Goal: Transaction & Acquisition: Purchase product/service

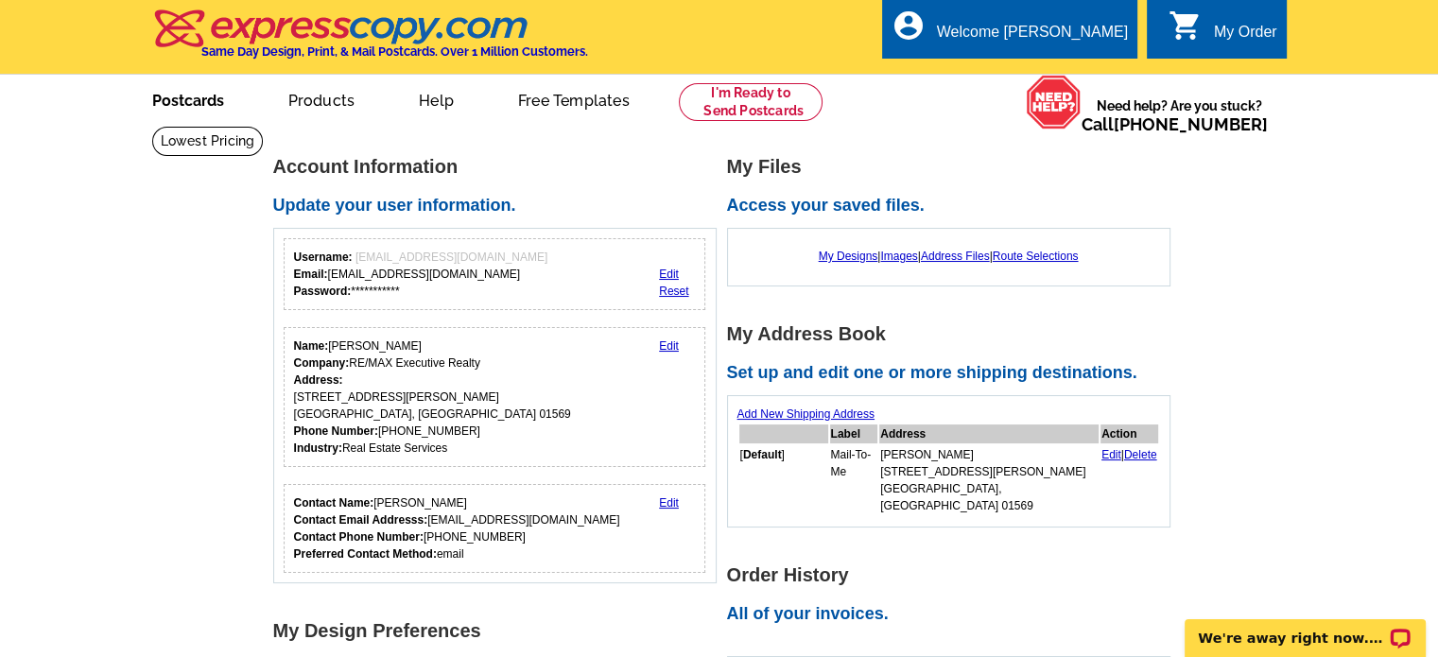
click at [209, 102] on link "Postcards" at bounding box center [188, 99] width 132 height 44
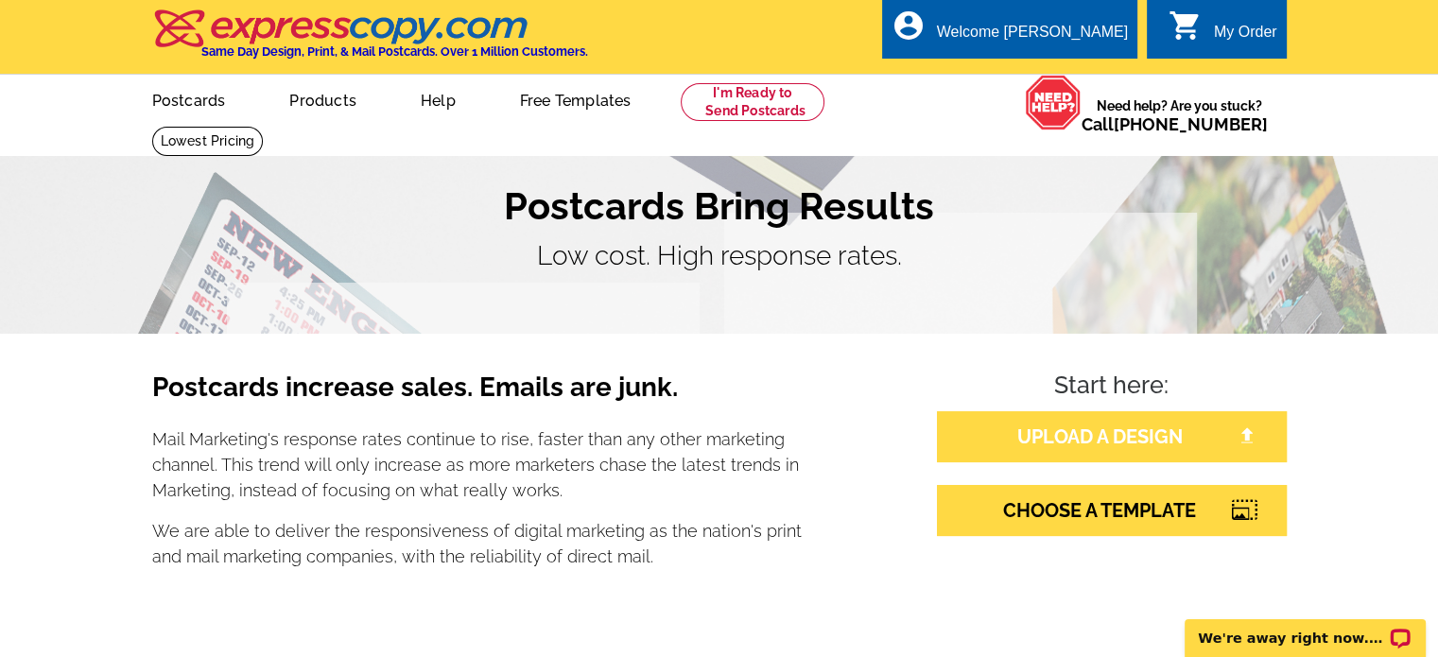
click at [1171, 449] on link "UPLOAD A DESIGN" at bounding box center [1112, 436] width 350 height 51
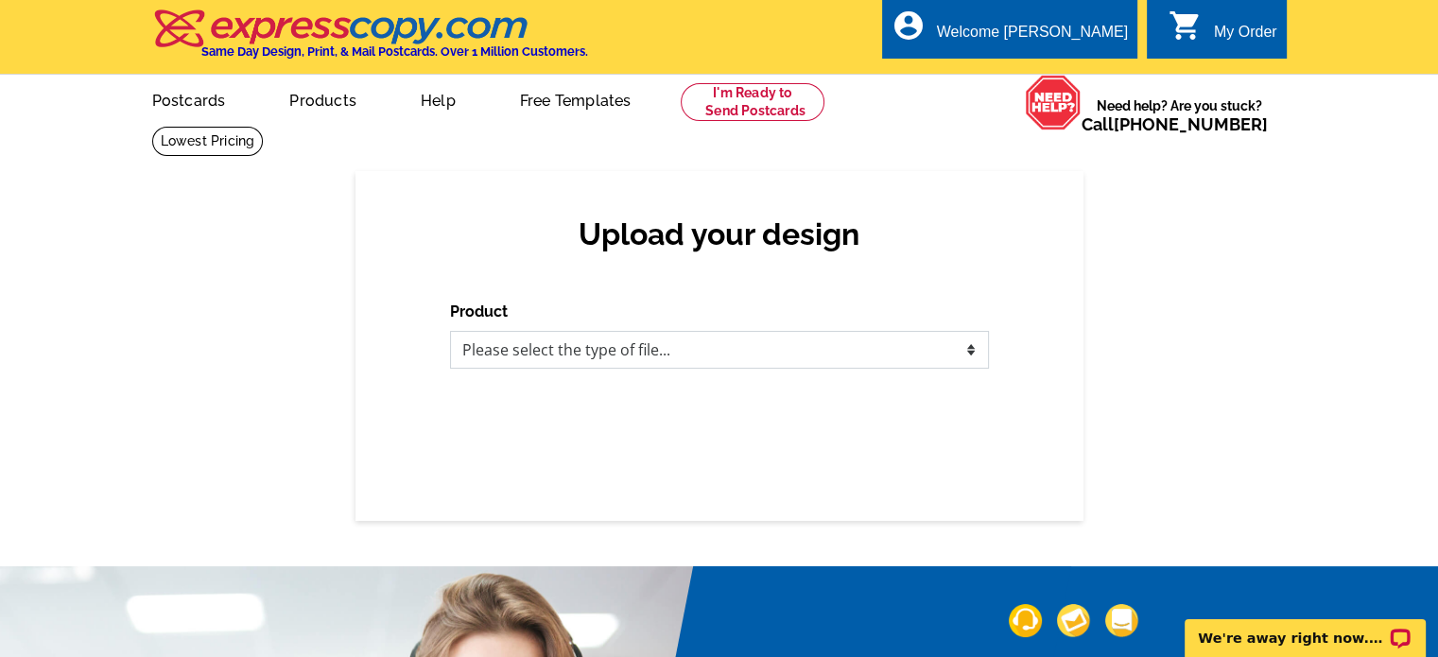
click at [922, 341] on select "Please select the type of file... Postcards Business Cards Letters and flyers G…" at bounding box center [719, 350] width 539 height 38
select select "1"
click at [450, 332] on select "Please select the type of file... Postcards Business Cards Letters and flyers G…" at bounding box center [719, 350] width 539 height 38
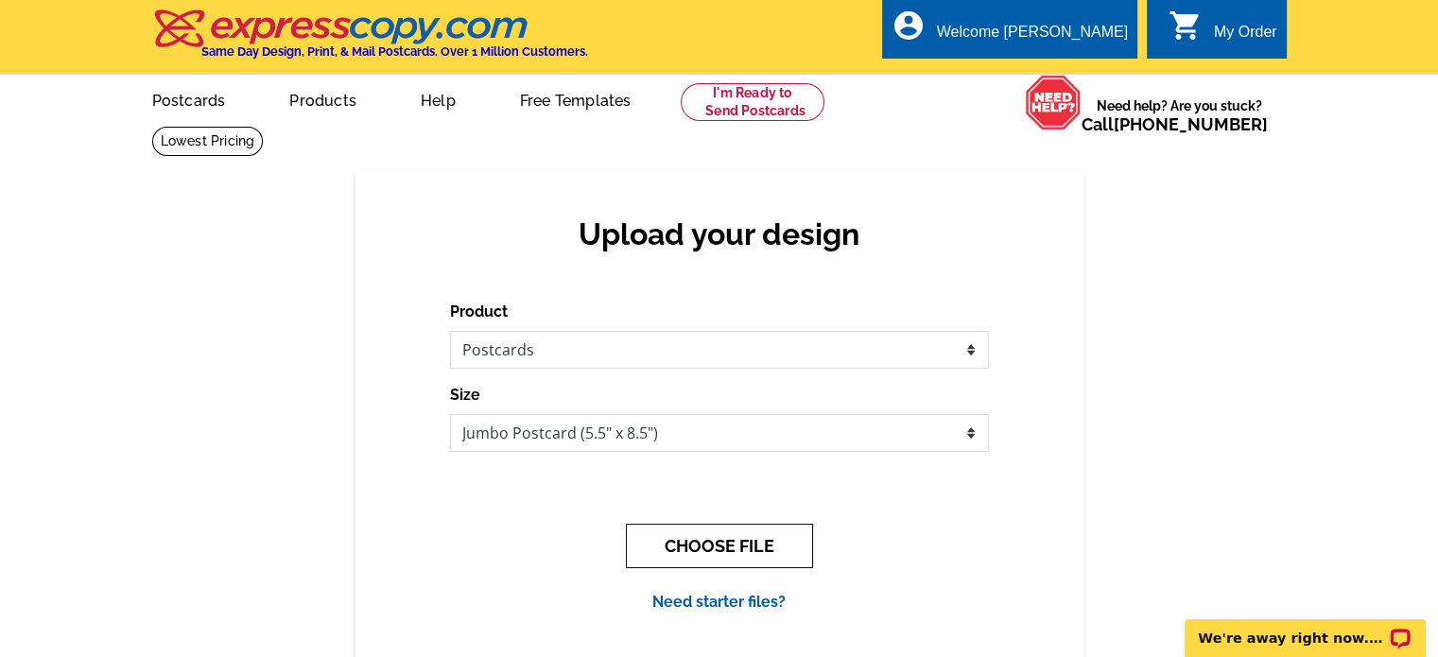
click at [768, 550] on button "CHOOSE FILE" at bounding box center [719, 546] width 187 height 44
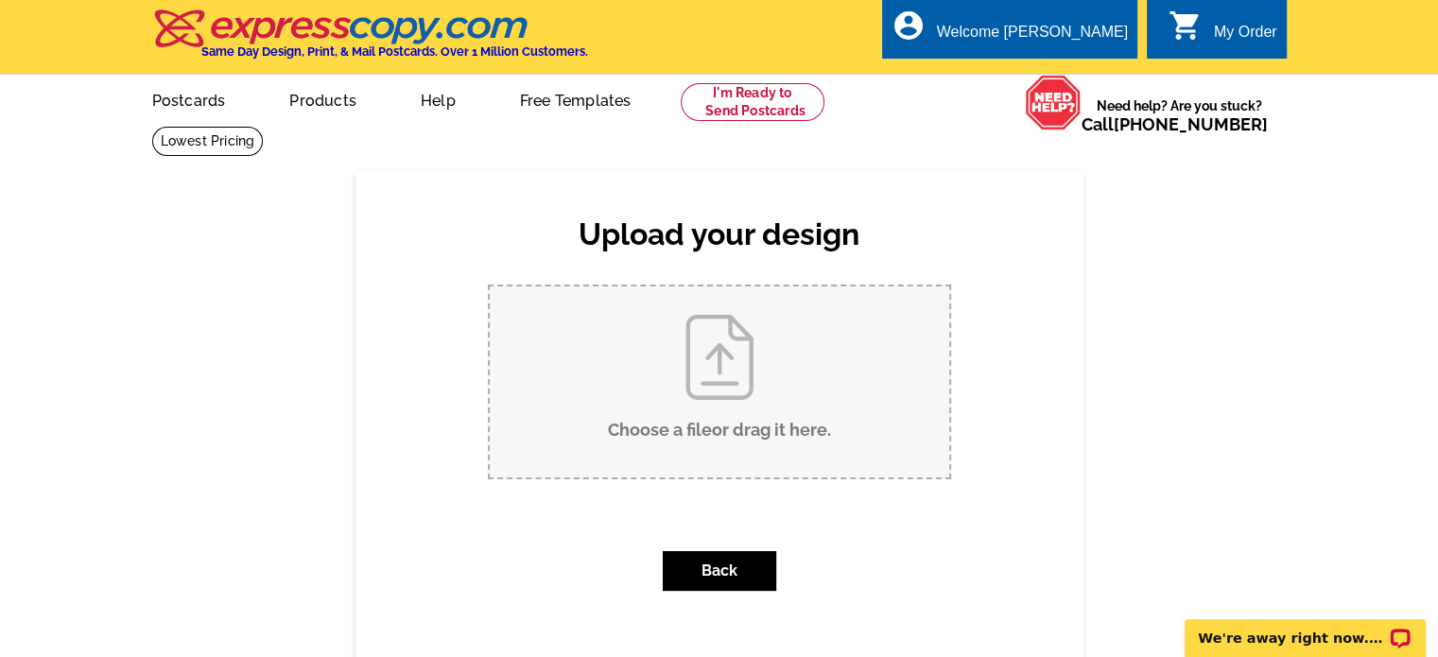
click at [745, 394] on input "Choose a file or drag it here ." at bounding box center [720, 381] width 460 height 191
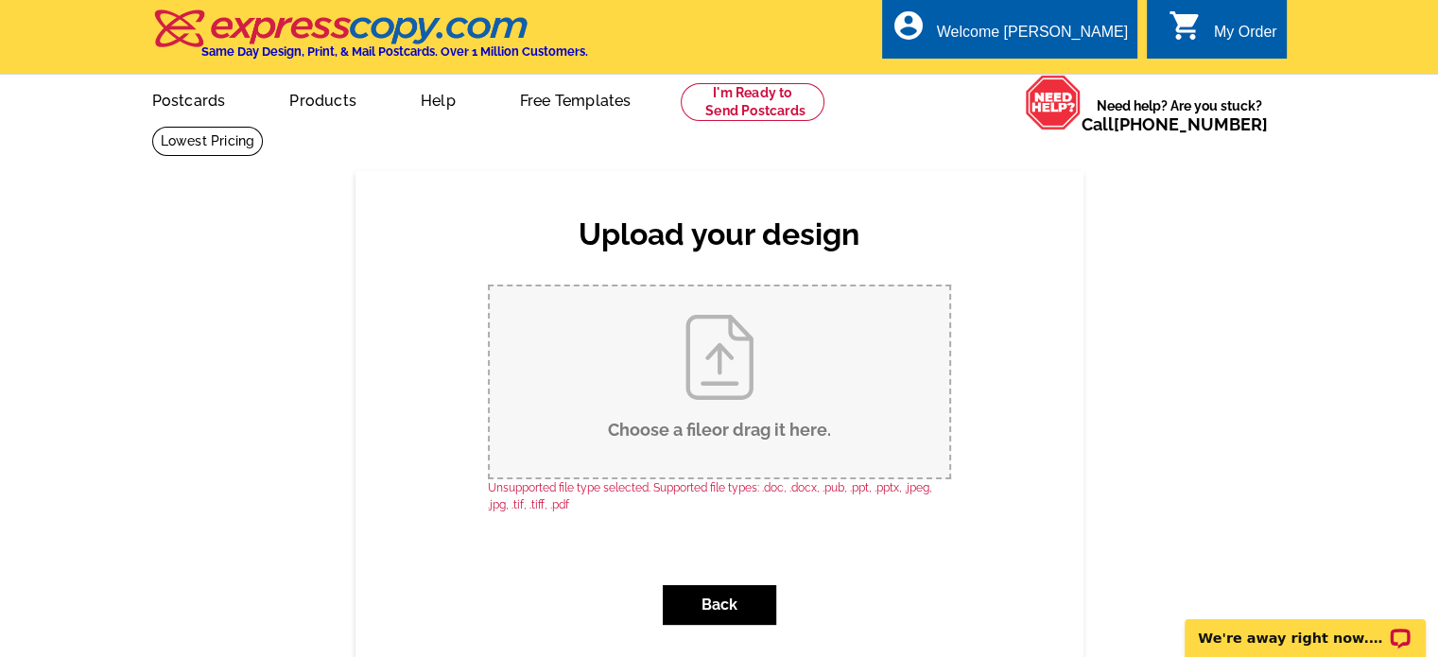
click at [681, 360] on input "Choose a file or drag it here ." at bounding box center [720, 381] width 460 height 191
type input "C:\fakepath\1.jpg"
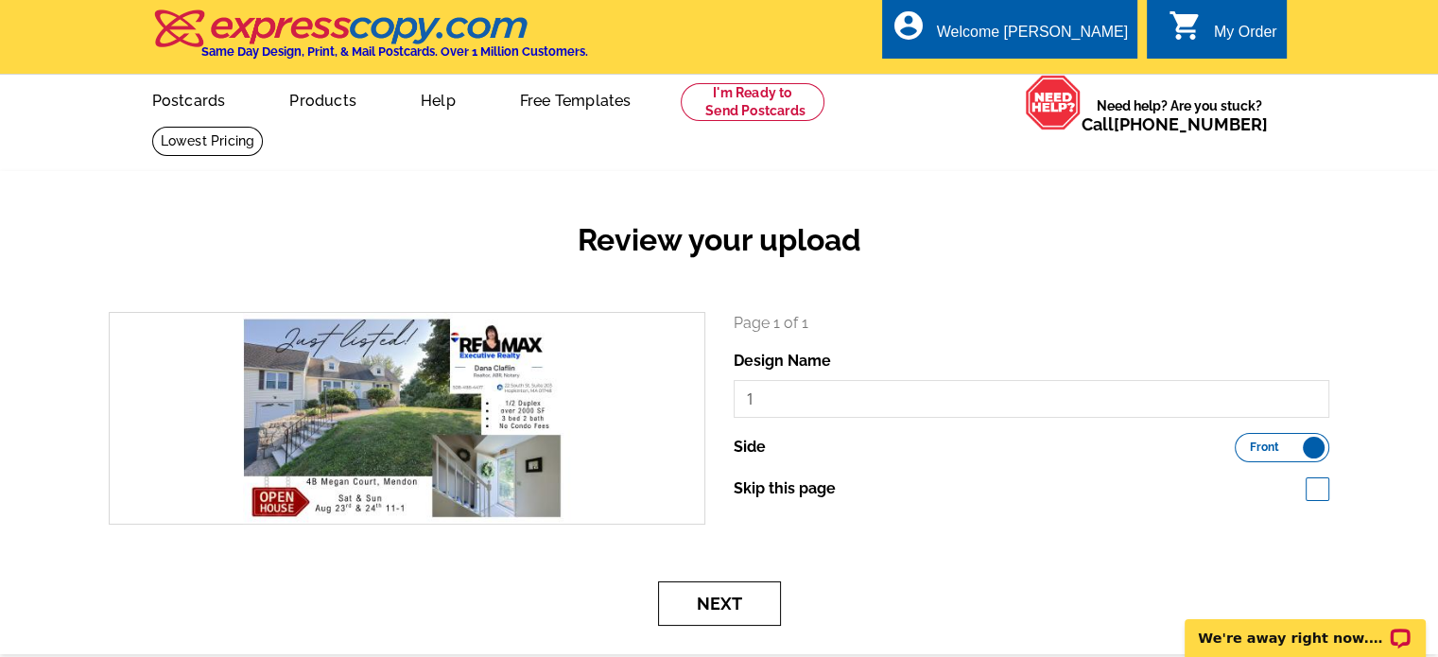
click at [746, 612] on button "Next" at bounding box center [719, 603] width 123 height 44
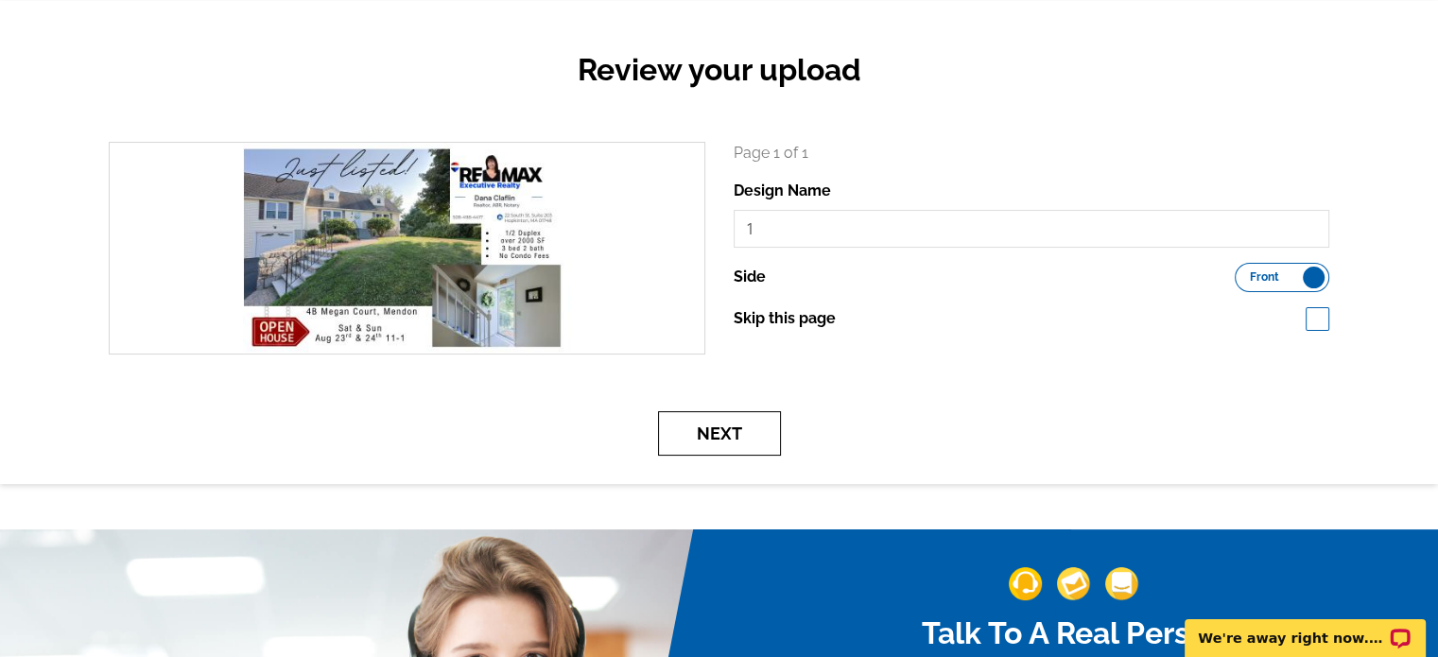
scroll to position [189, 0]
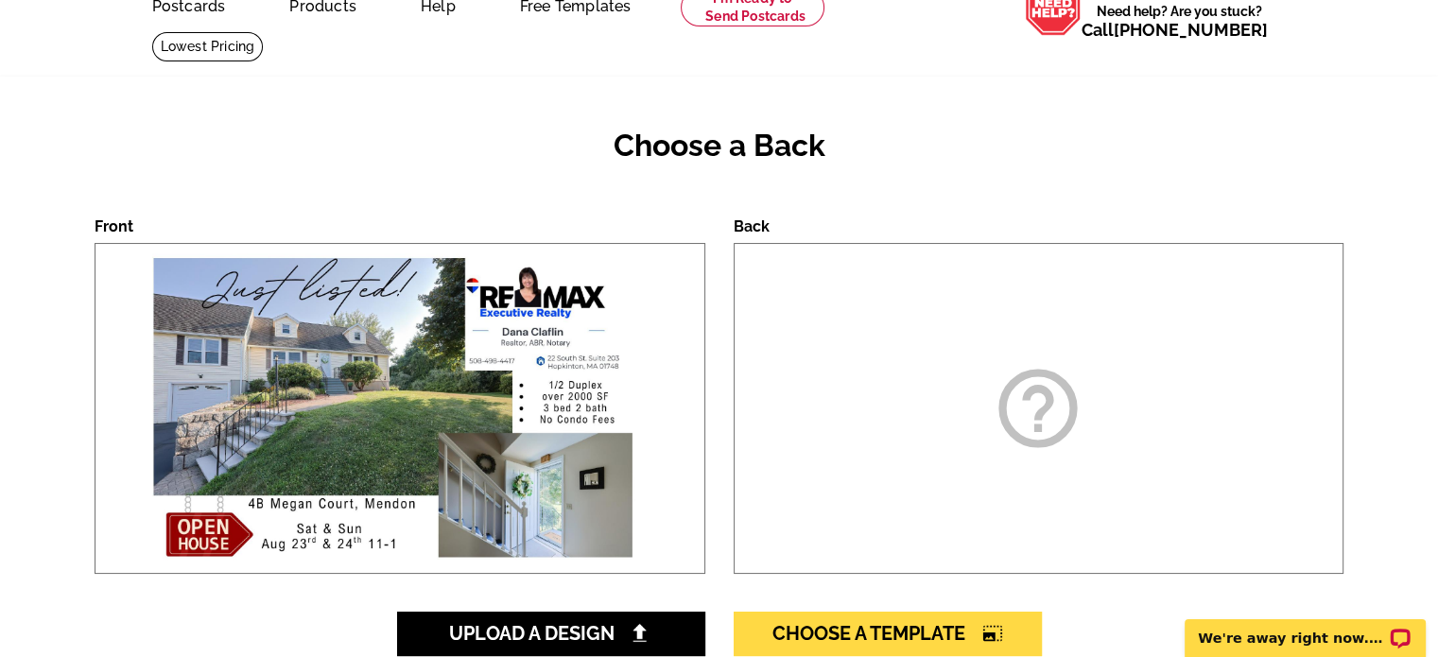
scroll to position [189, 0]
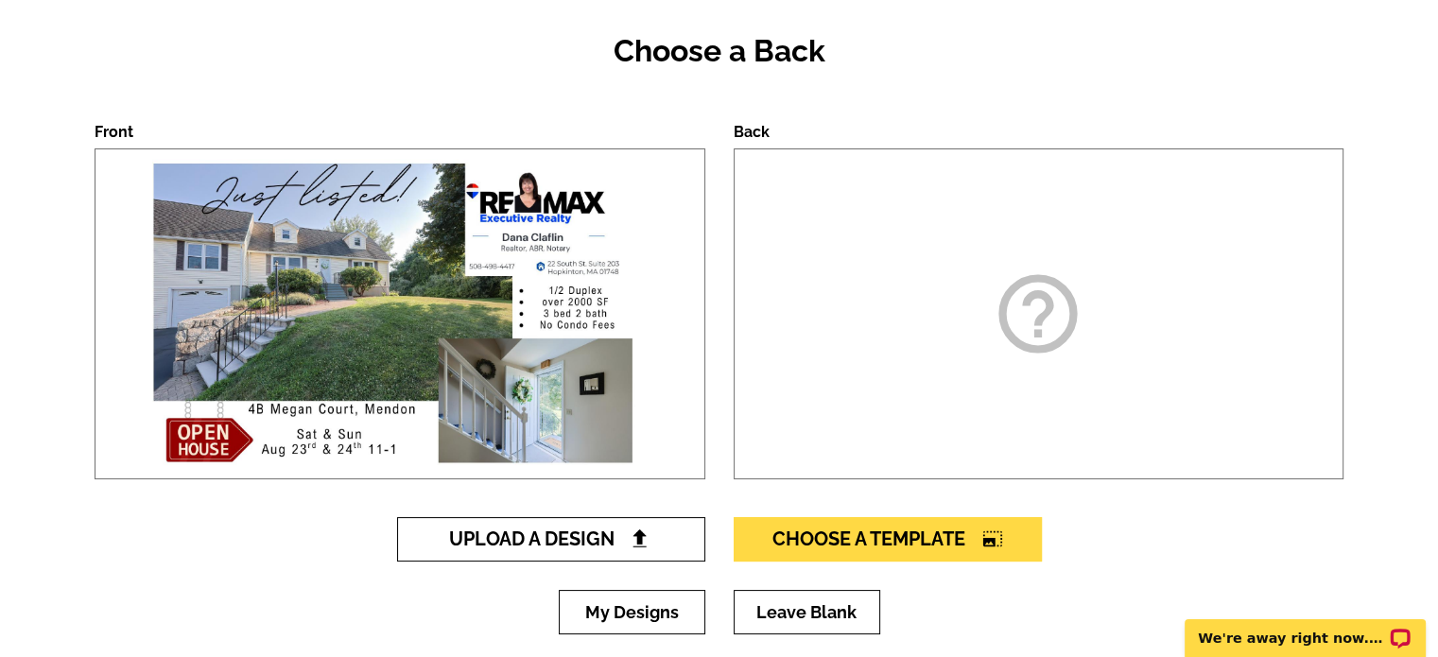
click at [641, 532] on img at bounding box center [640, 539] width 20 height 20
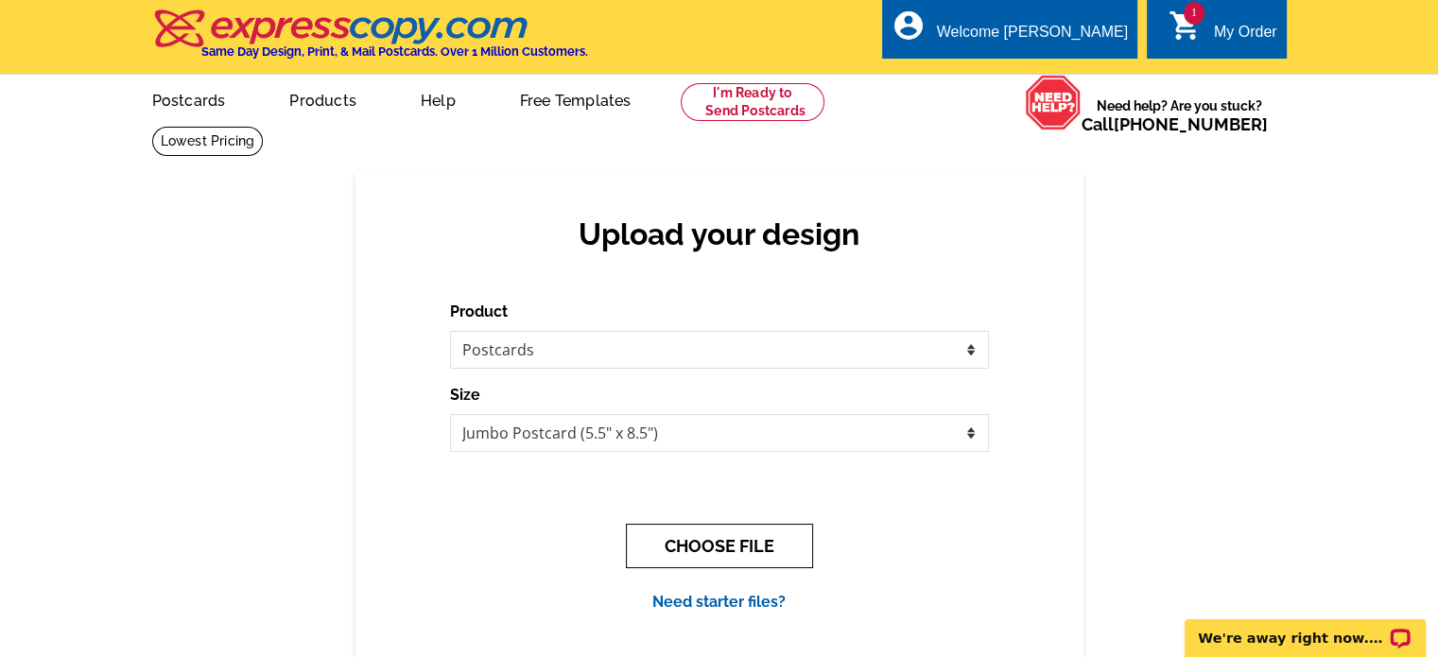
click at [778, 566] on button "CHOOSE FILE" at bounding box center [719, 546] width 187 height 44
click at [0, 0] on div "Back" at bounding box center [0, 0] width 0 height 0
click at [779, 557] on button "CHOOSE FILE" at bounding box center [719, 546] width 187 height 44
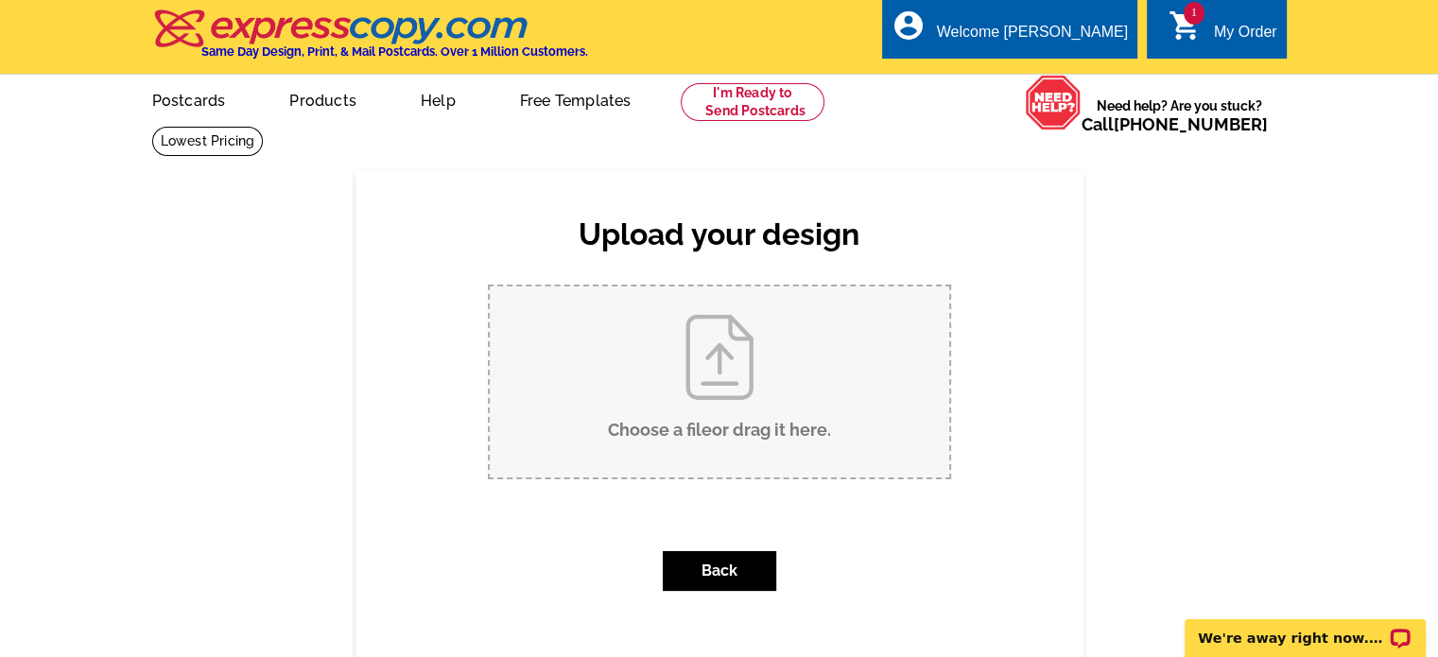
click at [770, 390] on input "Choose a file or drag it here ." at bounding box center [720, 381] width 460 height 191
type input "C:\fakepath\2.jpg"
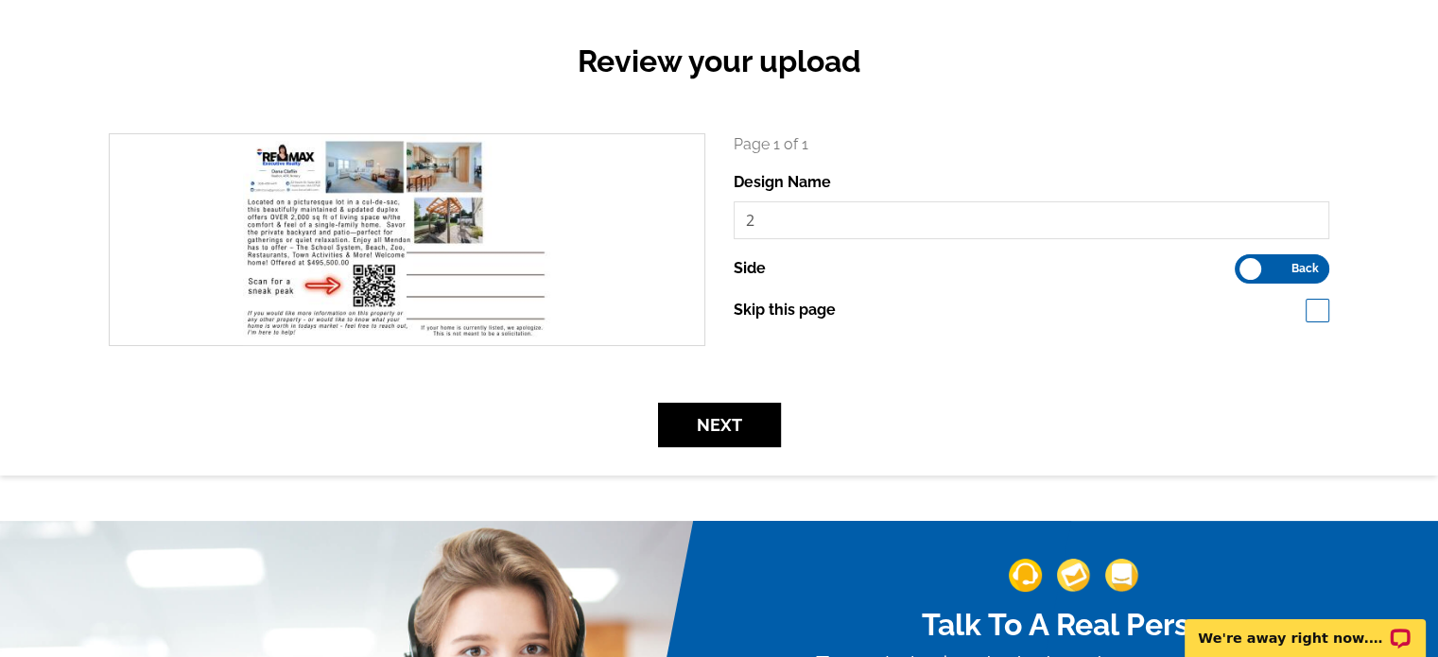
scroll to position [189, 0]
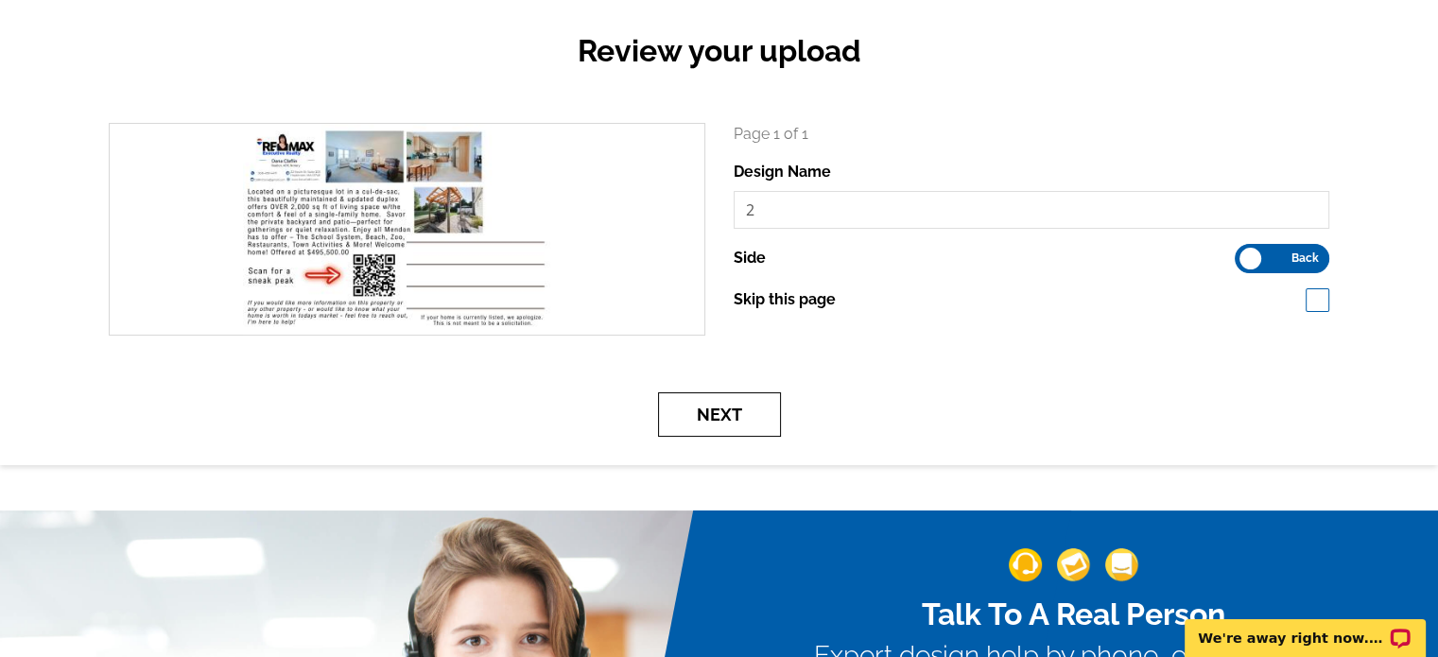
click at [752, 431] on button "Next" at bounding box center [719, 414] width 123 height 44
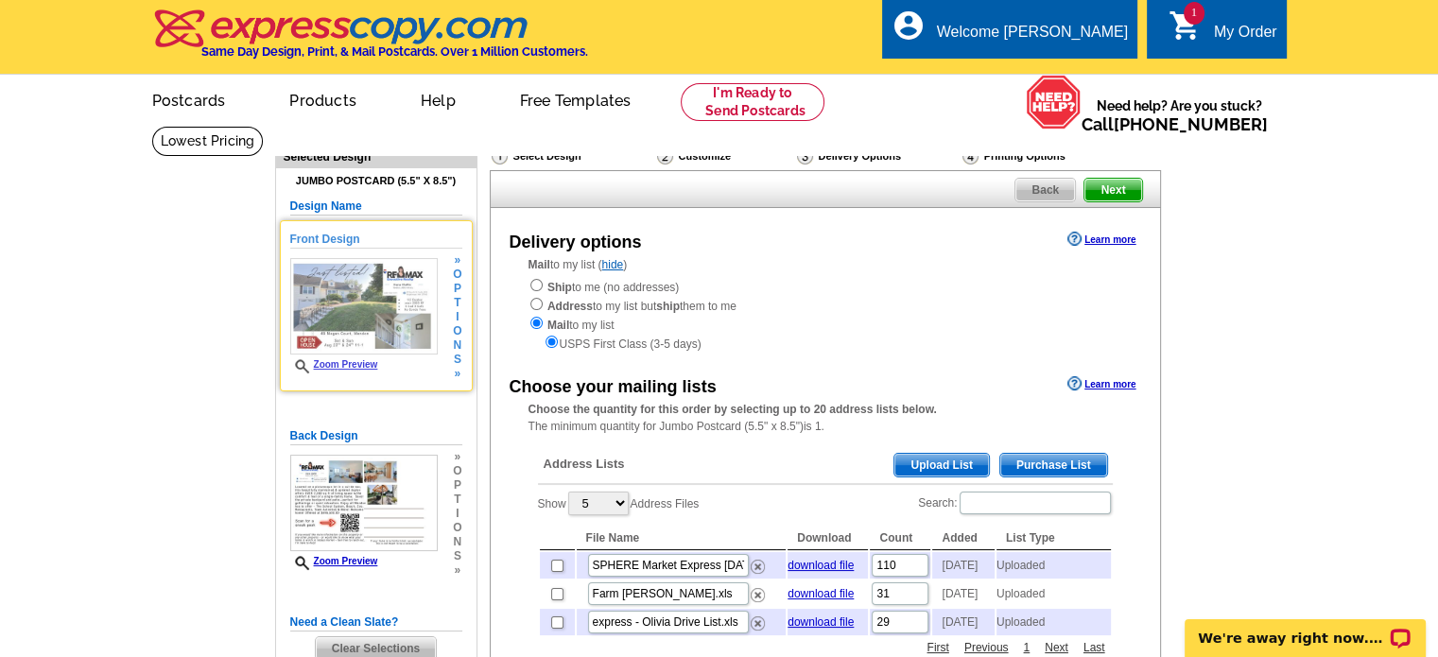
click at [334, 367] on link "Zoom Preview" at bounding box center [334, 364] width 88 height 10
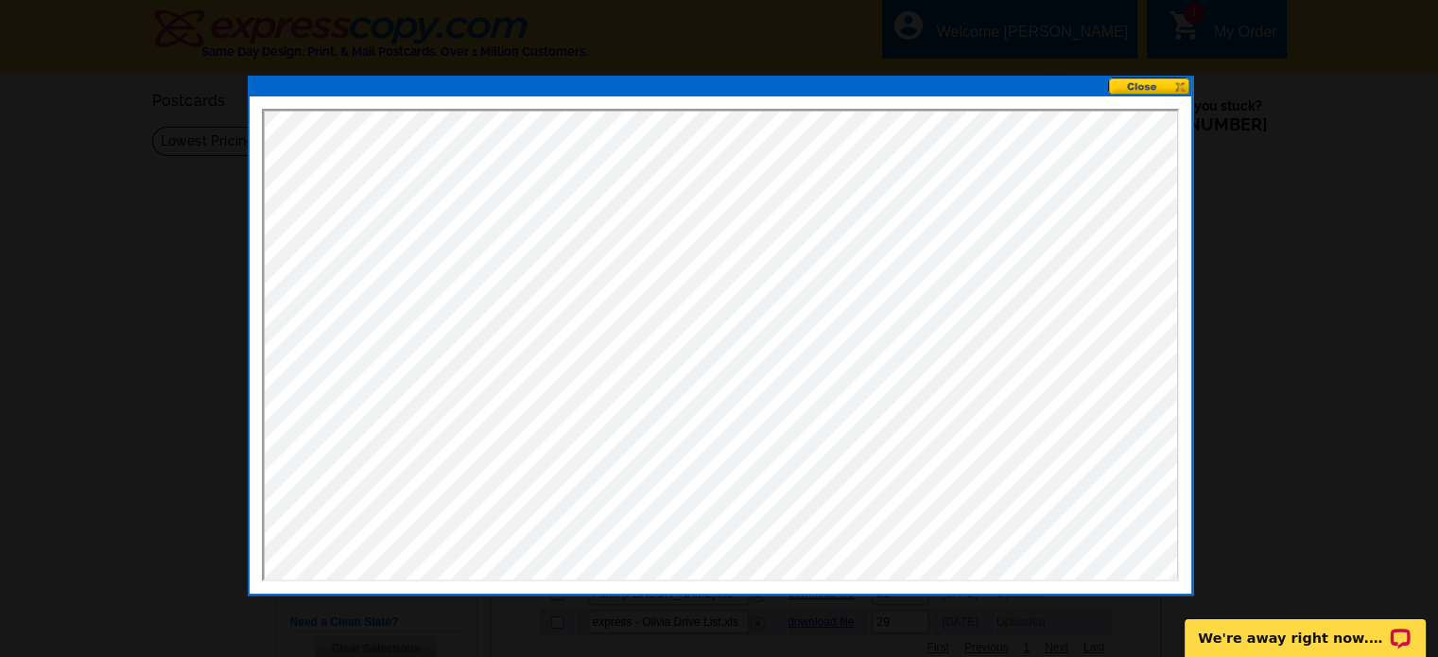
click at [1180, 81] on button at bounding box center [1149, 87] width 83 height 18
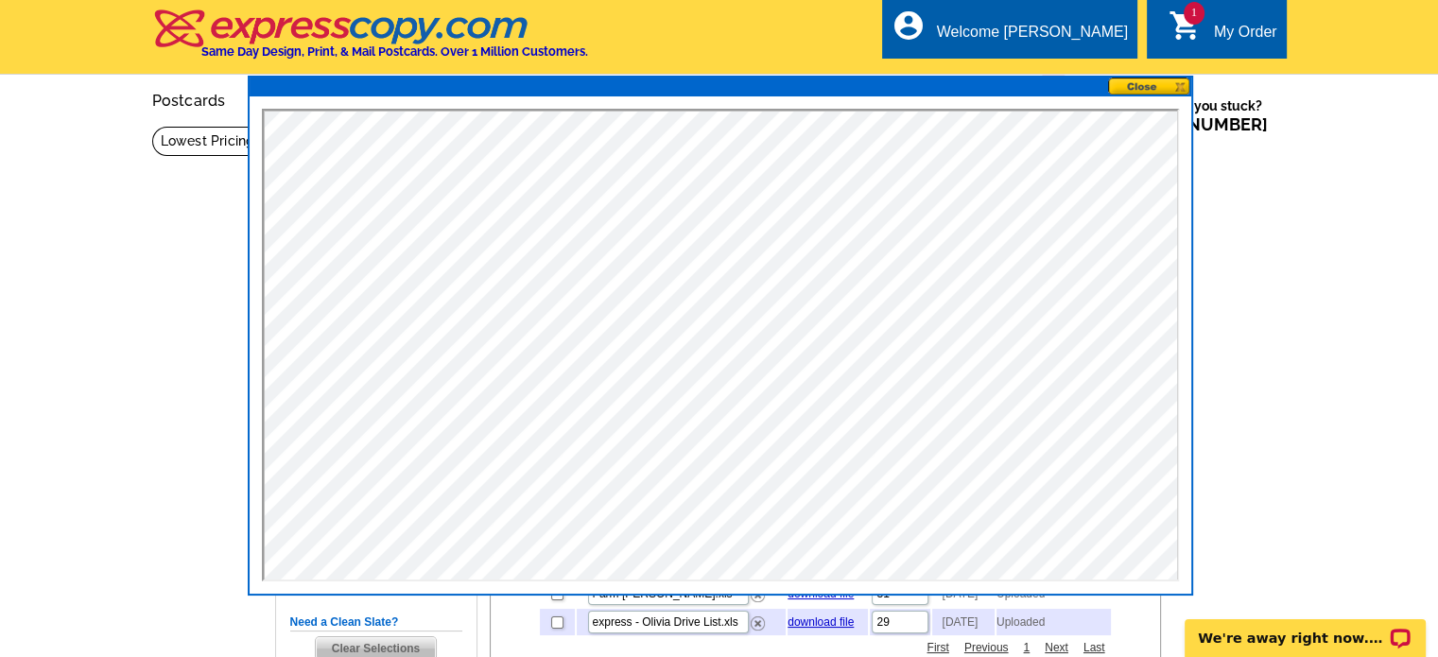
click at [1180, 81] on button at bounding box center [1149, 87] width 83 height 18
click at [1176, 83] on button at bounding box center [1149, 87] width 83 height 18
click at [1139, 90] on button at bounding box center [1149, 87] width 83 height 18
click at [1141, 79] on button at bounding box center [1149, 87] width 83 height 18
click at [1183, 84] on button at bounding box center [1149, 87] width 83 height 18
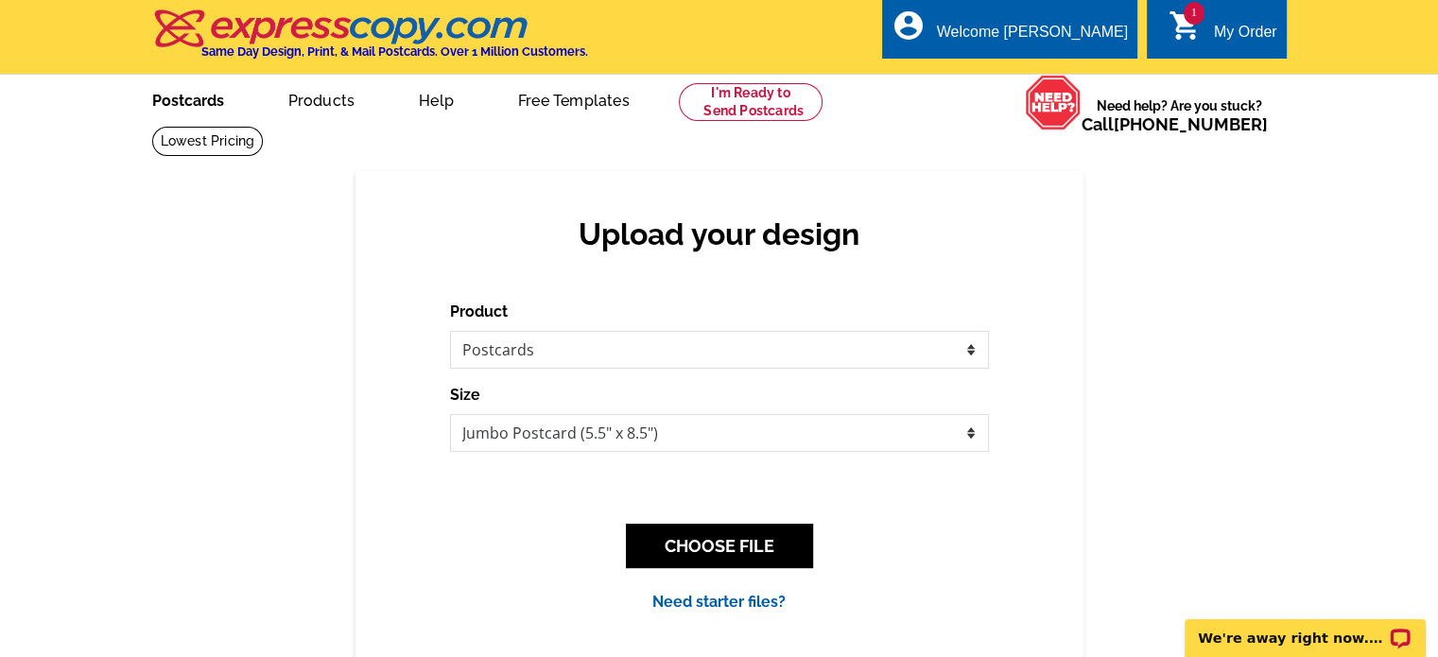
click at [201, 101] on link "Postcards" at bounding box center [188, 99] width 132 height 44
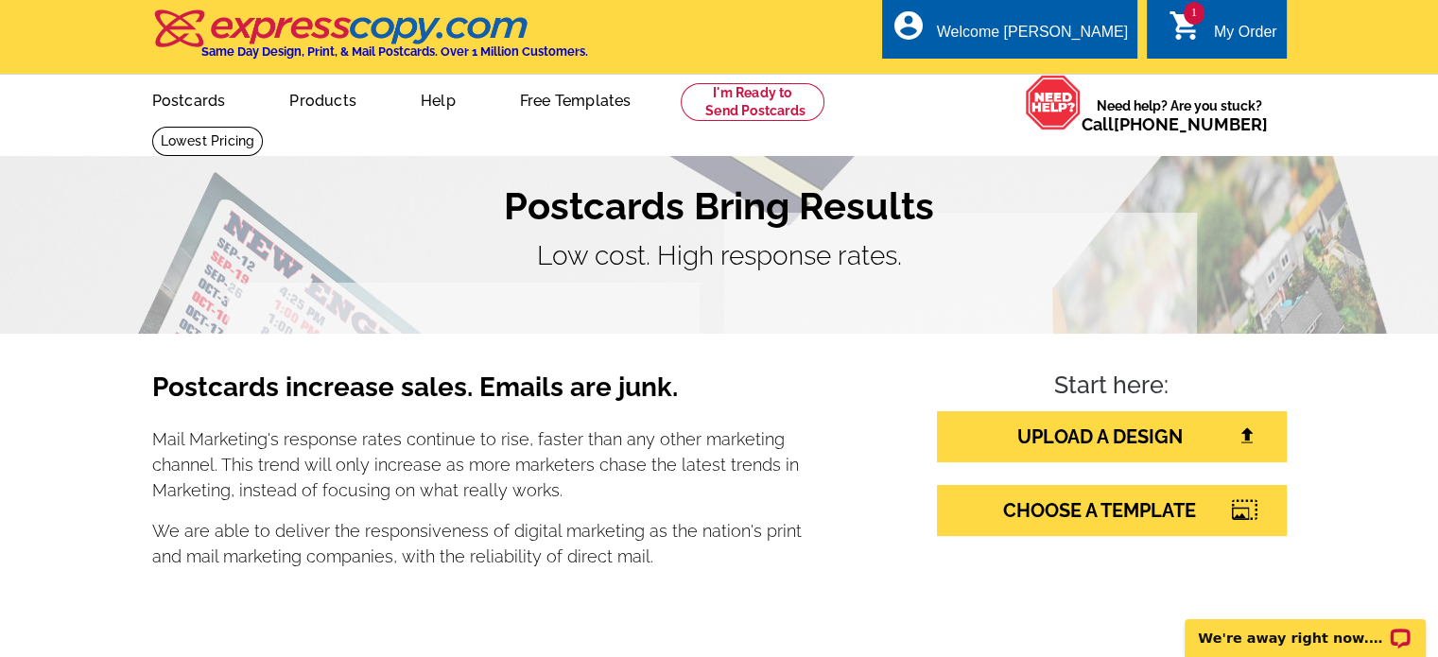
click at [1253, 39] on div "My Order" at bounding box center [1245, 37] width 63 height 26
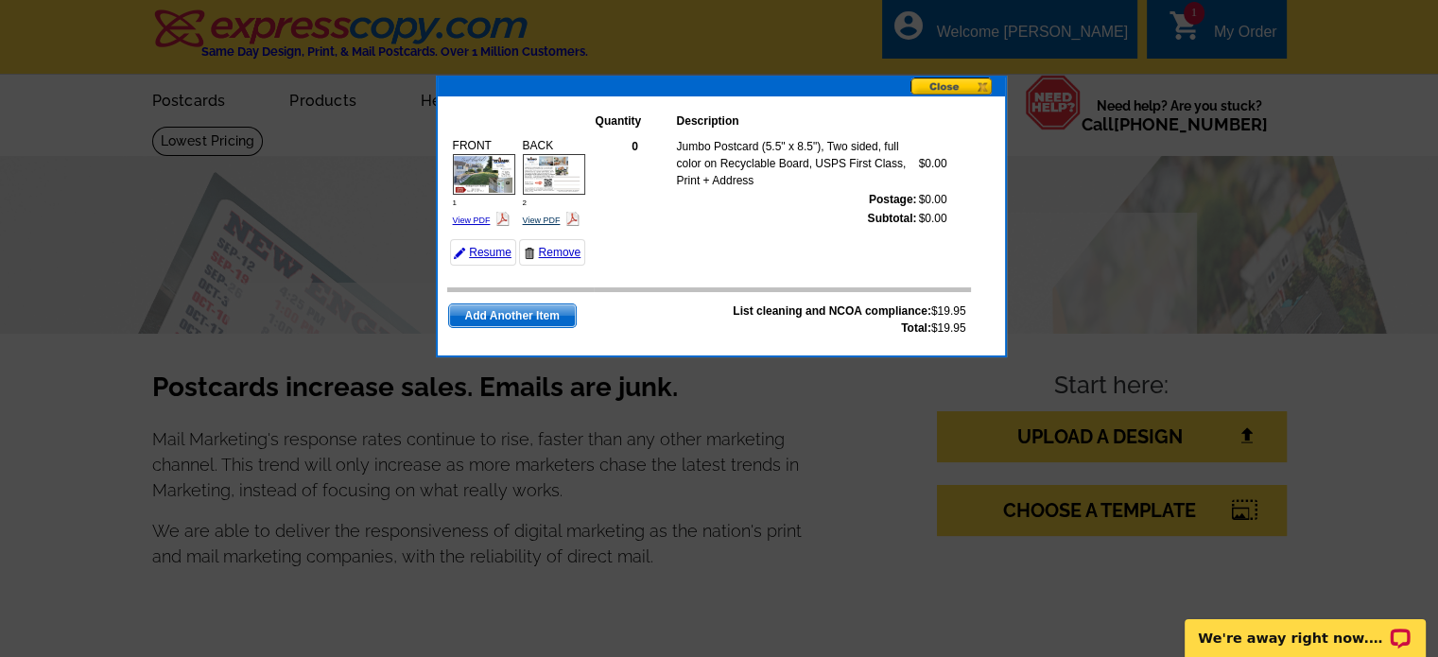
click at [542, 217] on link "View PDF" at bounding box center [542, 220] width 38 height 9
click at [967, 87] on button at bounding box center [958, 88] width 95 height 20
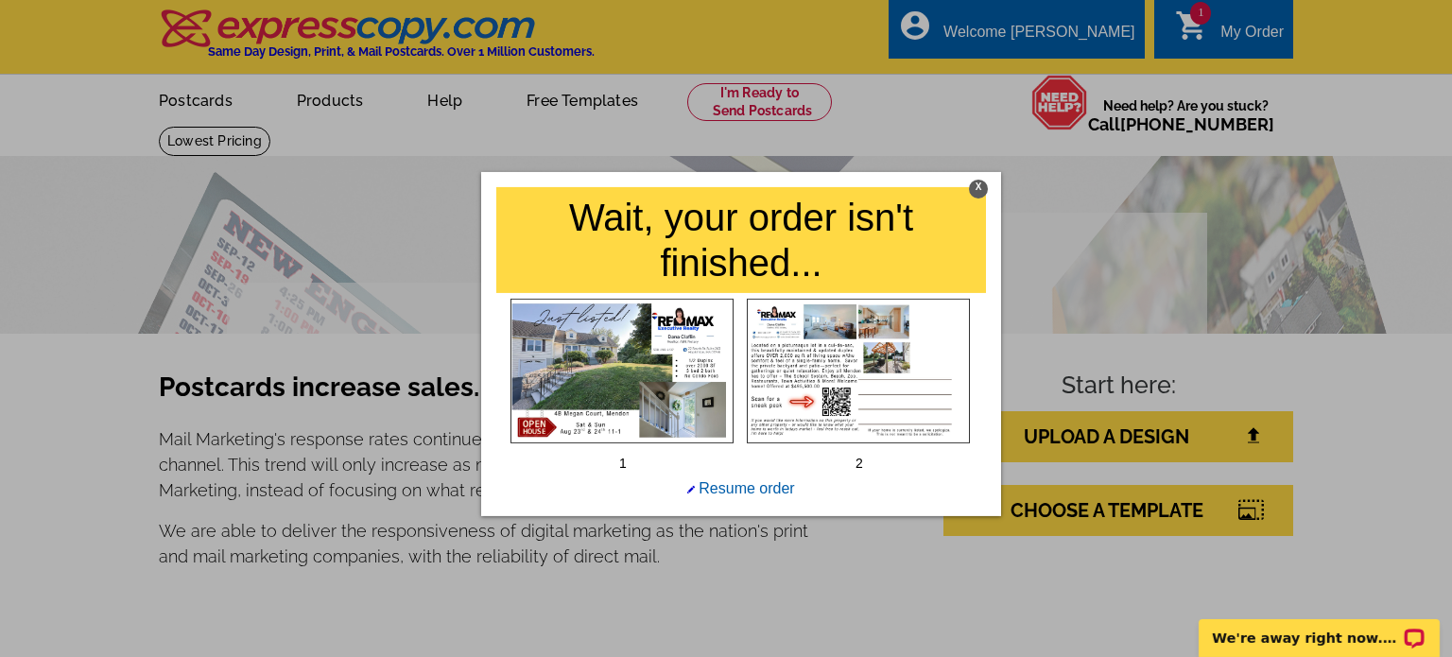
click at [970, 182] on div "X" at bounding box center [978, 188] width 19 height 19
